Goal: Use online tool/utility: Utilize a website feature to perform a specific function

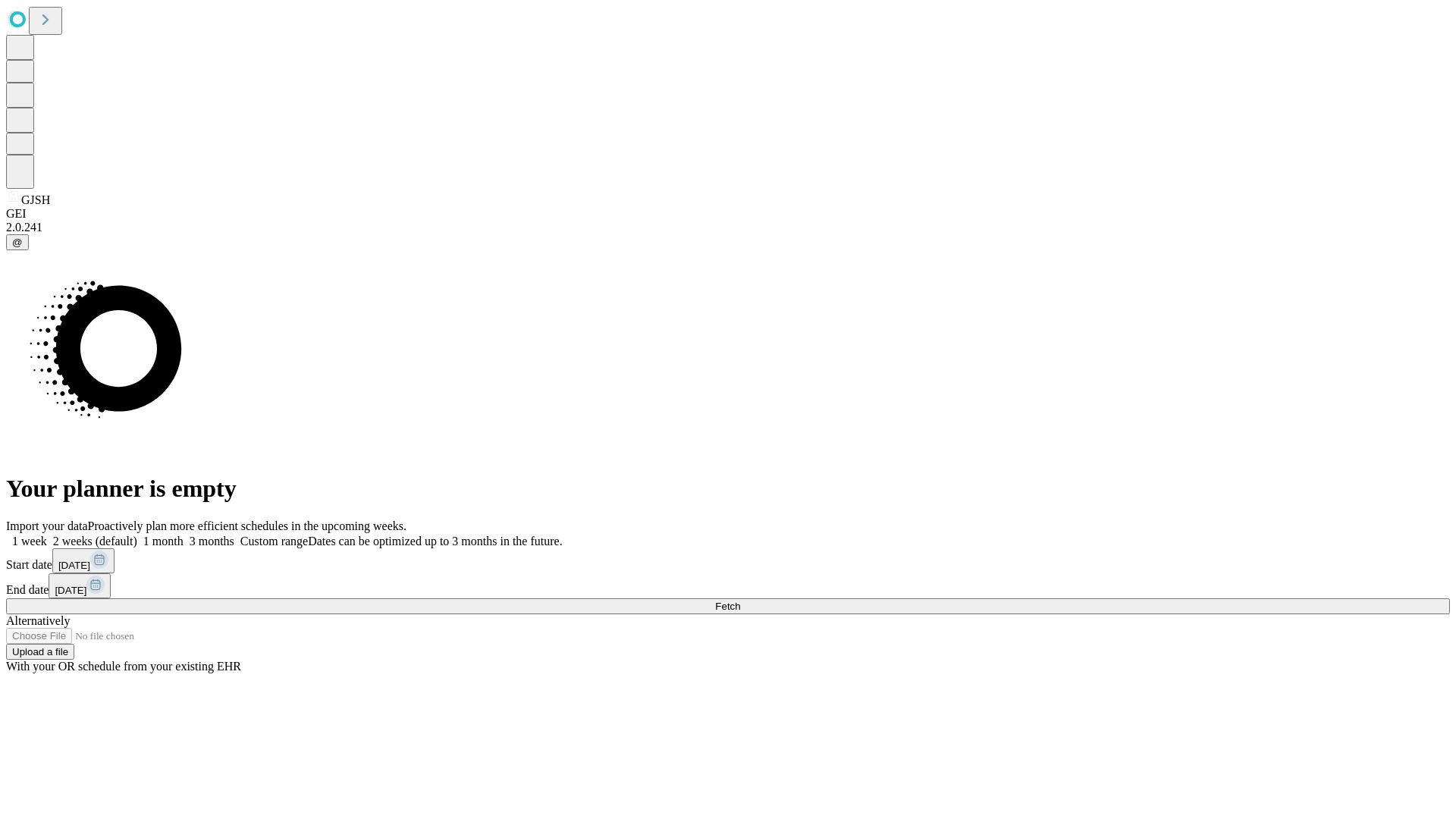
click at [740, 601] on span "Fetch" at bounding box center [728, 606] width 25 height 11
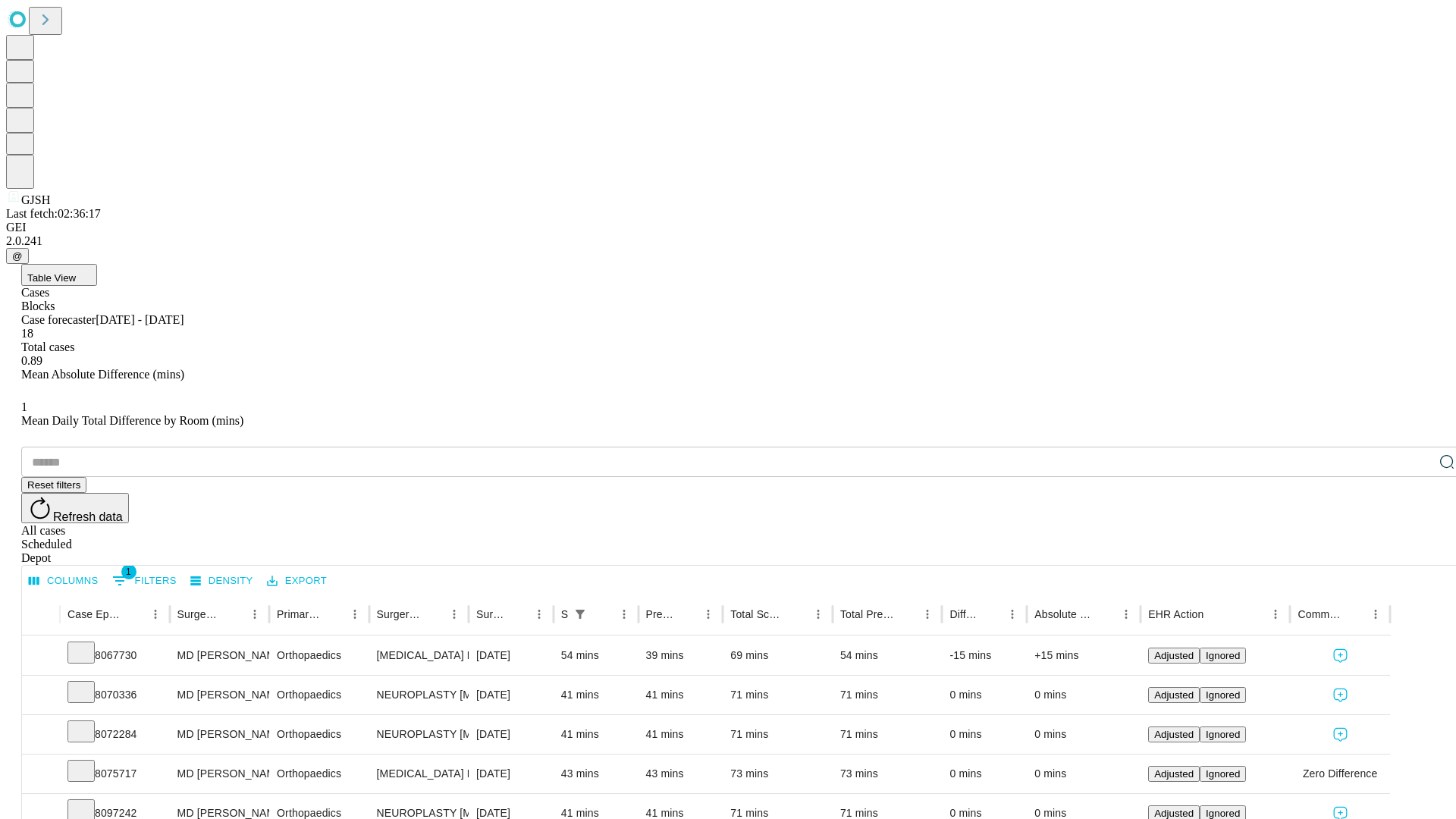
click at [76, 272] on span "Table View" at bounding box center [52, 278] width 48 height 11
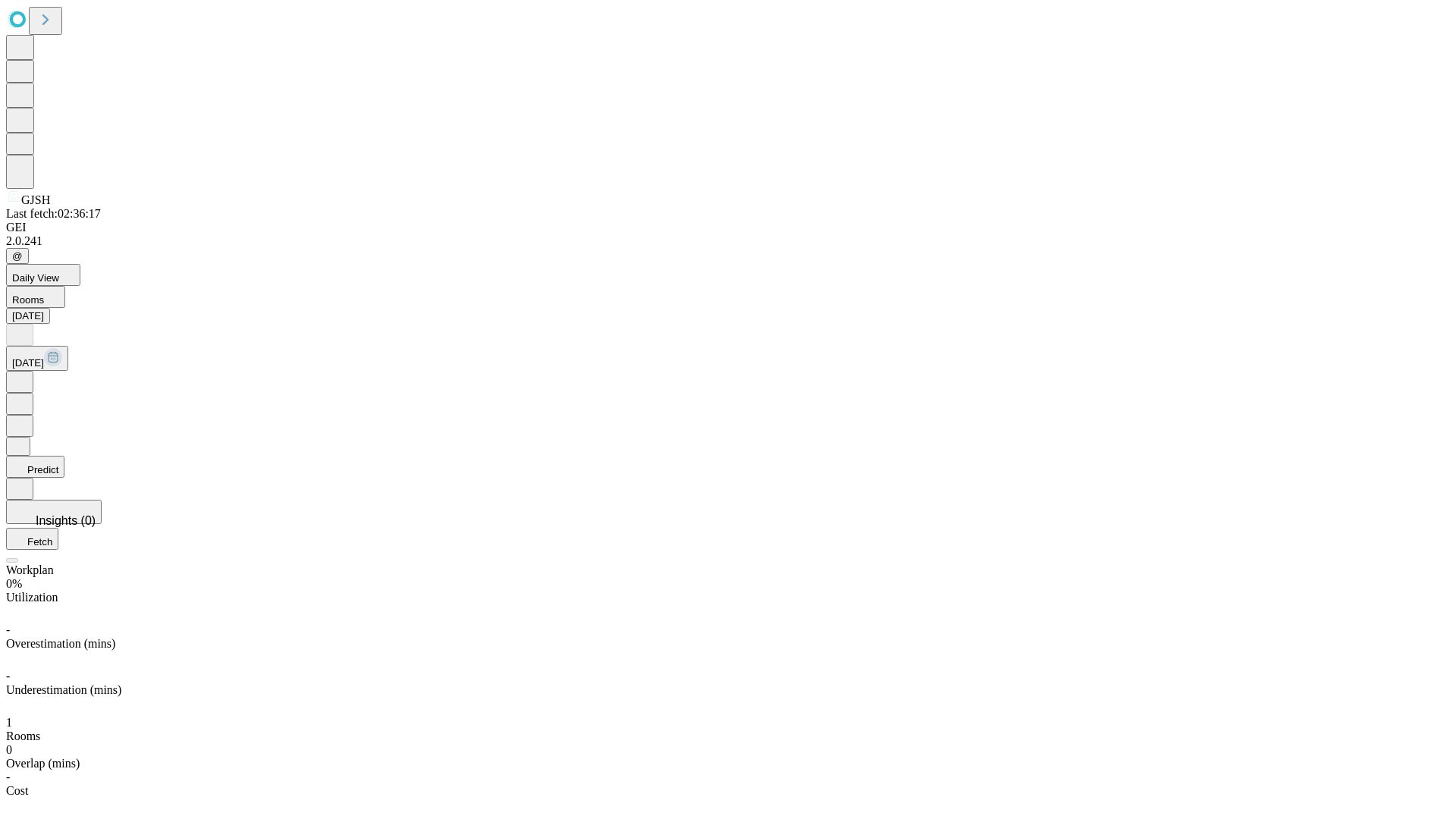
click at [65, 456] on button "Predict" at bounding box center [35, 467] width 58 height 22
